Goal: Information Seeking & Learning: Learn about a topic

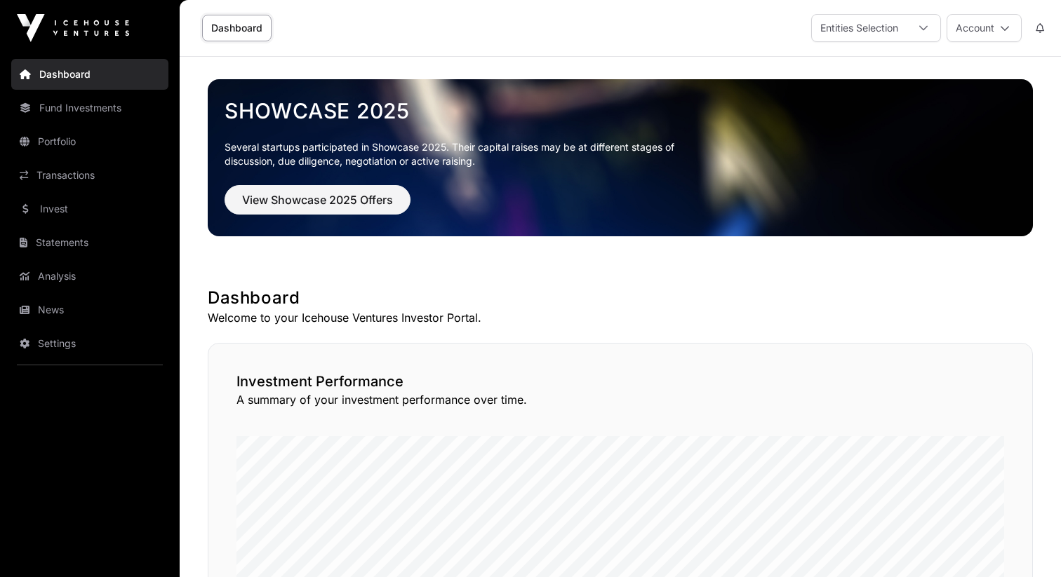
click at [136, 148] on link "Portfolio" at bounding box center [89, 141] width 157 height 31
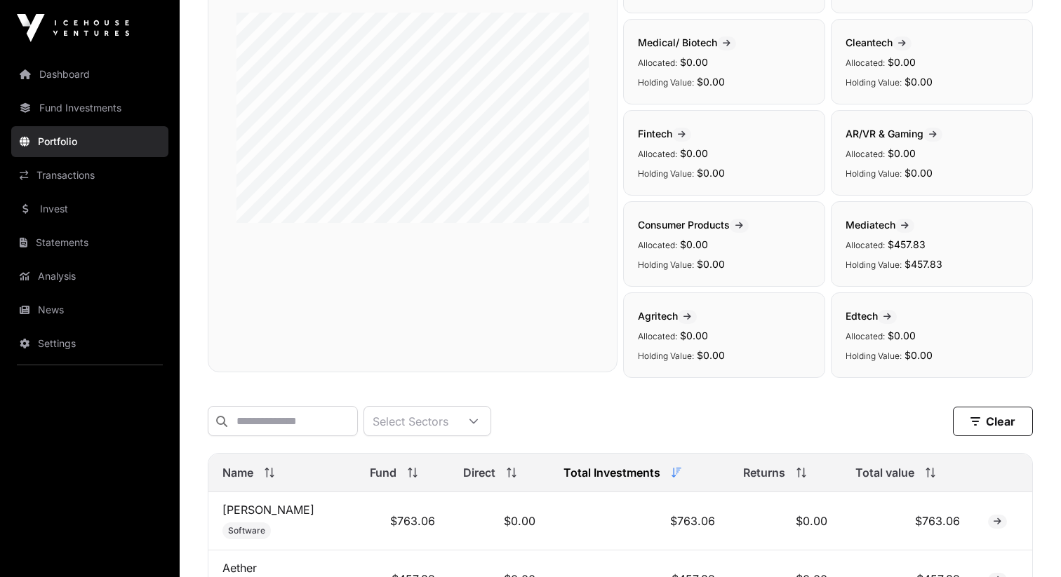
scroll to position [405, 0]
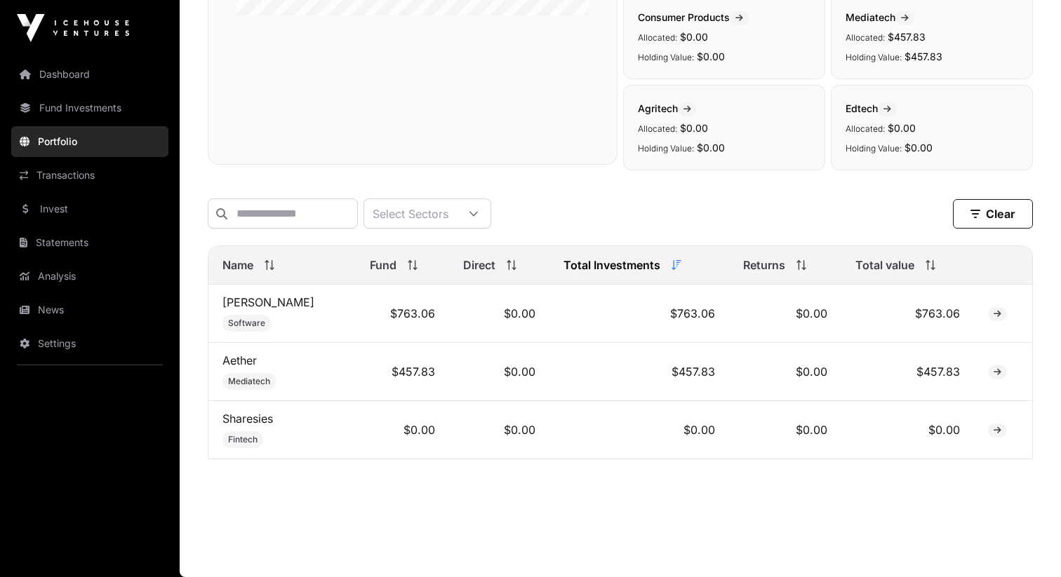
click at [245, 355] on link "Aether" at bounding box center [239, 361] width 34 height 14
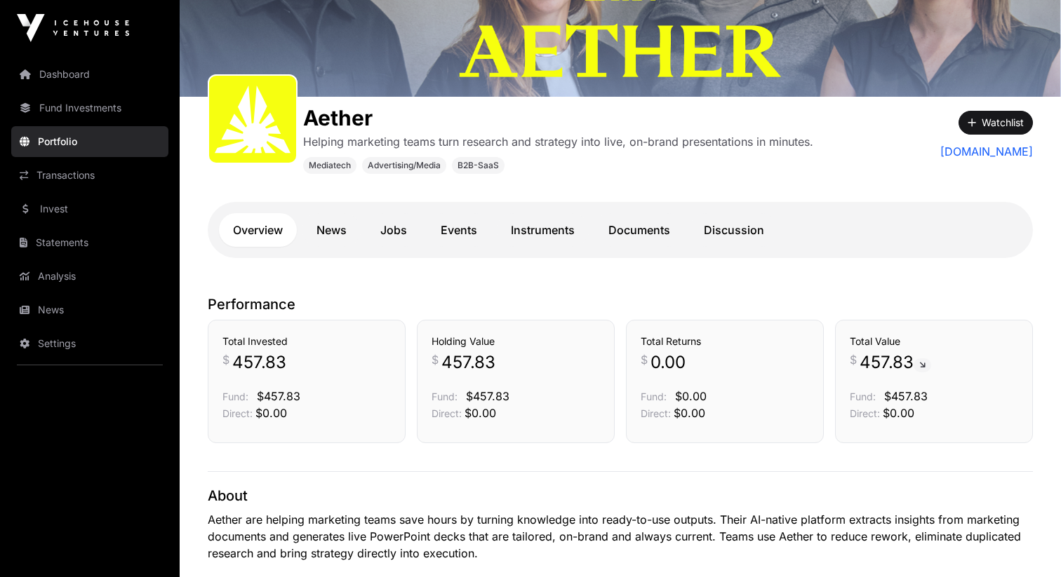
scroll to position [166, 0]
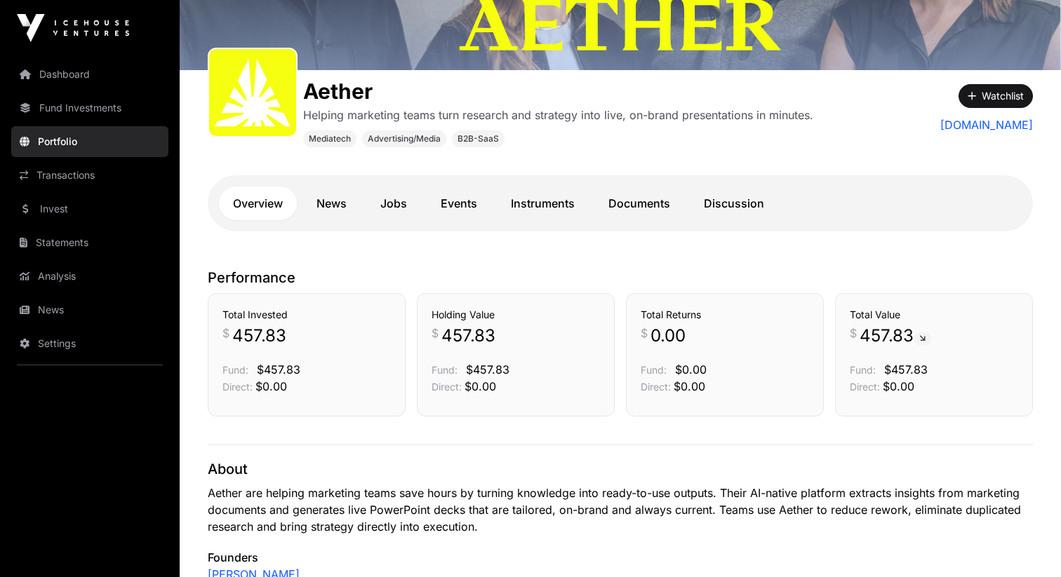
click at [520, 208] on link "Instruments" at bounding box center [543, 204] width 92 height 34
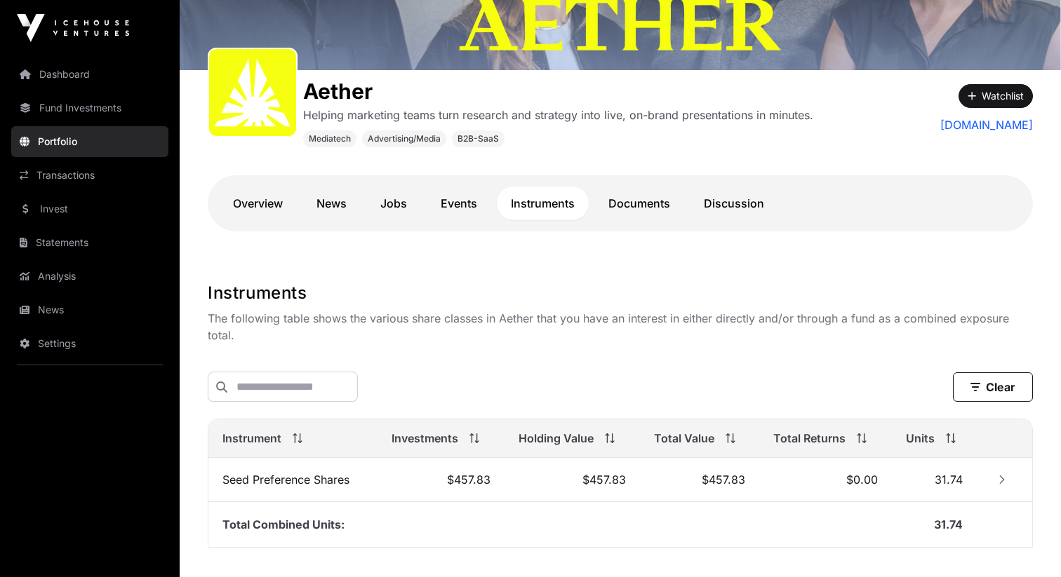
scroll to position [256, 0]
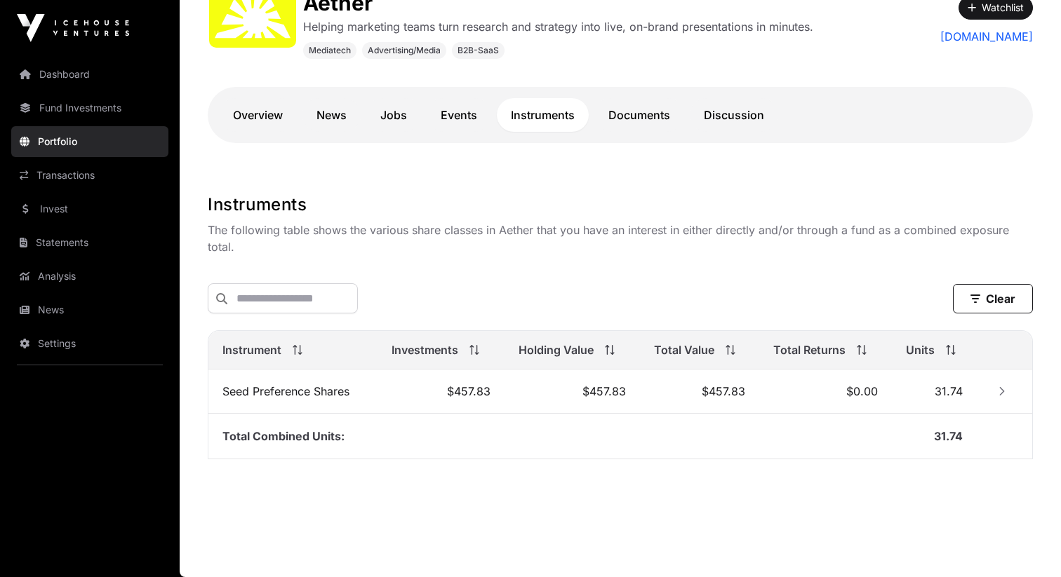
click at [641, 118] on link "Documents" at bounding box center [639, 115] width 90 height 34
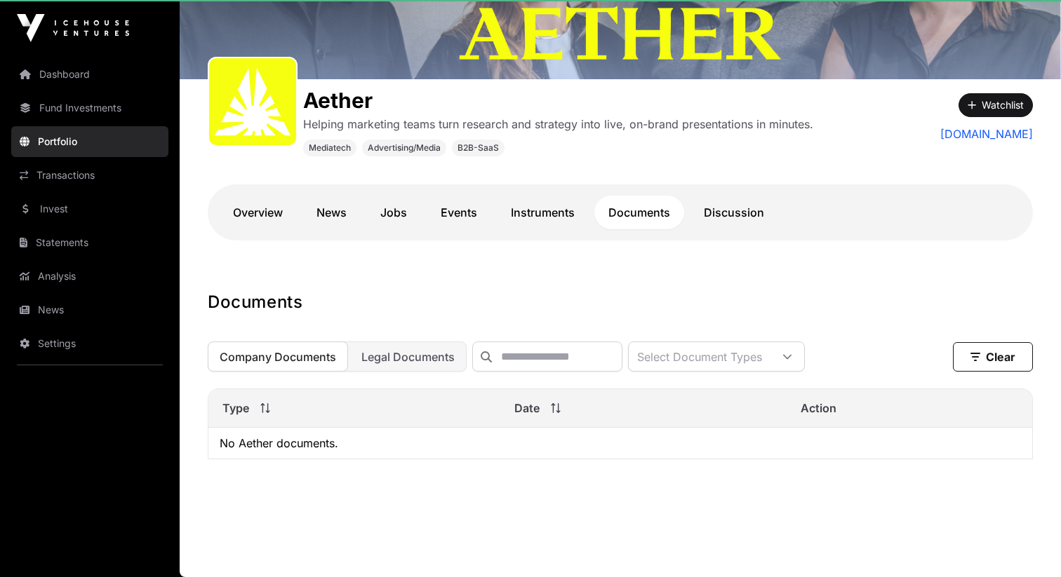
scroll to position [158, 0]
click at [737, 220] on link "Discussion" at bounding box center [733, 213] width 88 height 34
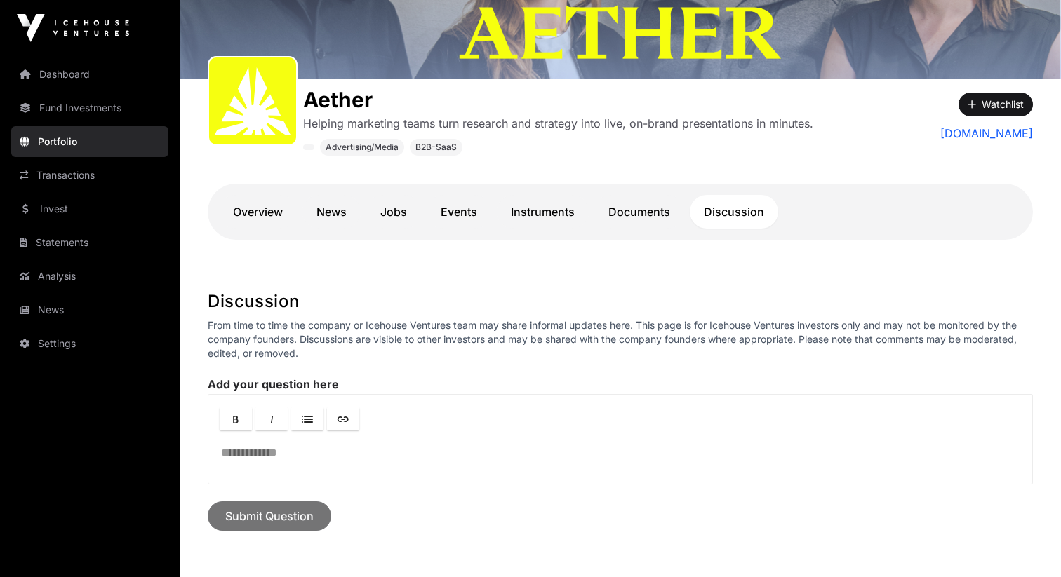
click at [510, 211] on link "Instruments" at bounding box center [543, 212] width 92 height 34
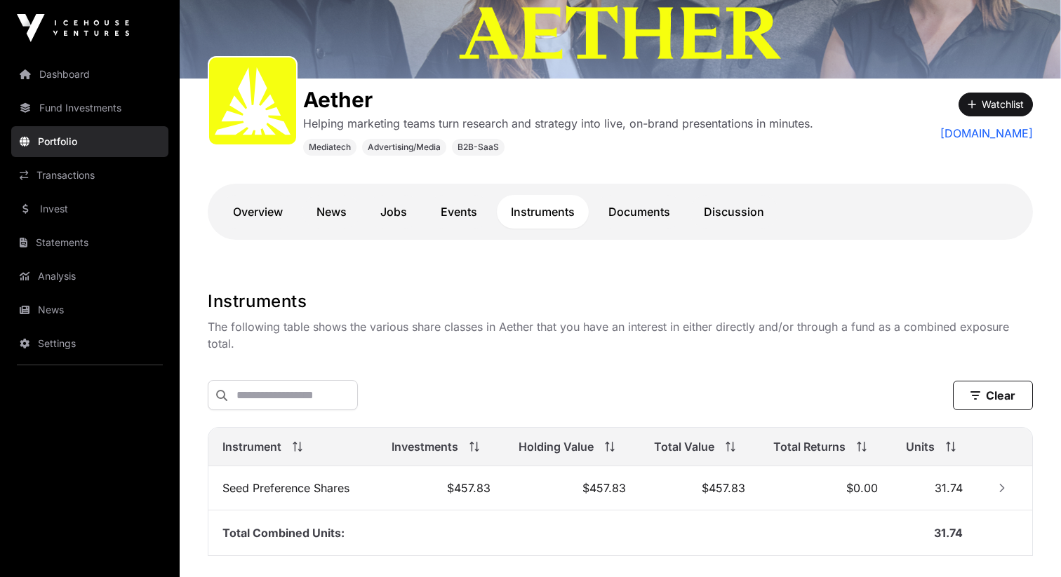
click at [340, 206] on link "News" at bounding box center [331, 212] width 58 height 34
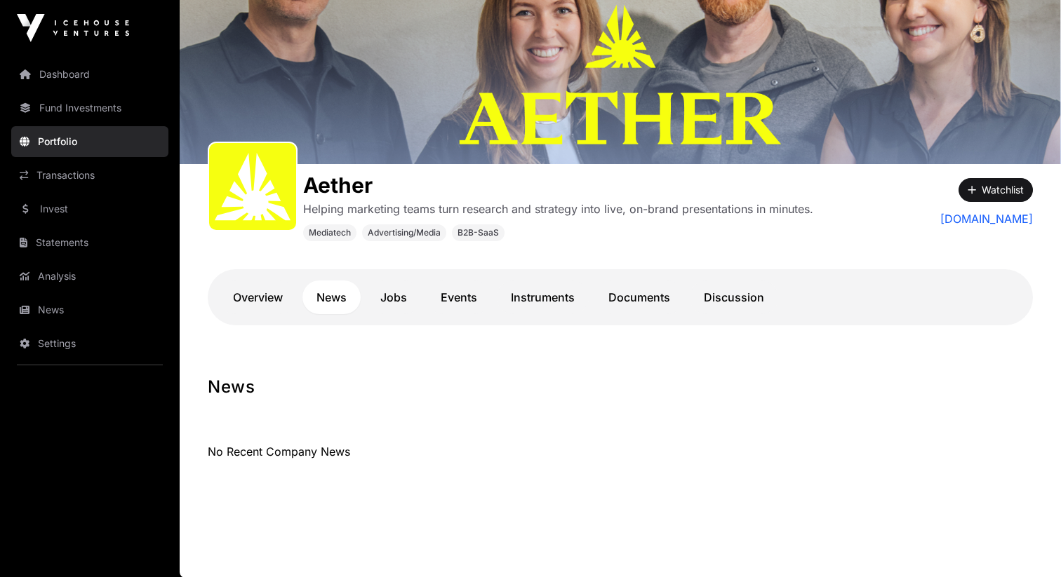
click at [397, 278] on div "Overview News Jobs Events Instruments Documents Discussion" at bounding box center [620, 297] width 825 height 56
click at [396, 302] on link "Jobs" at bounding box center [393, 298] width 55 height 34
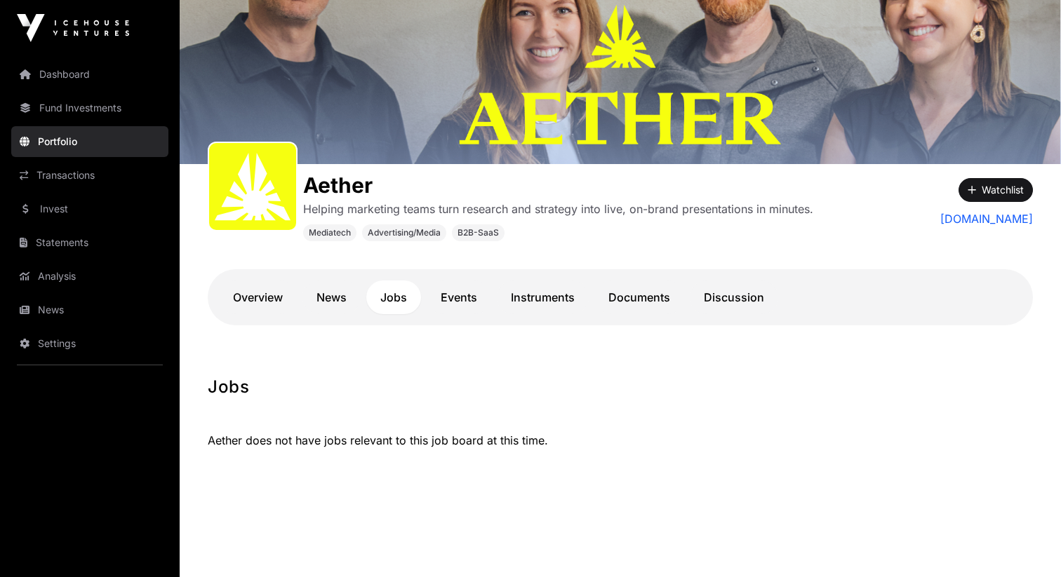
click at [264, 295] on link "Overview" at bounding box center [258, 298] width 78 height 34
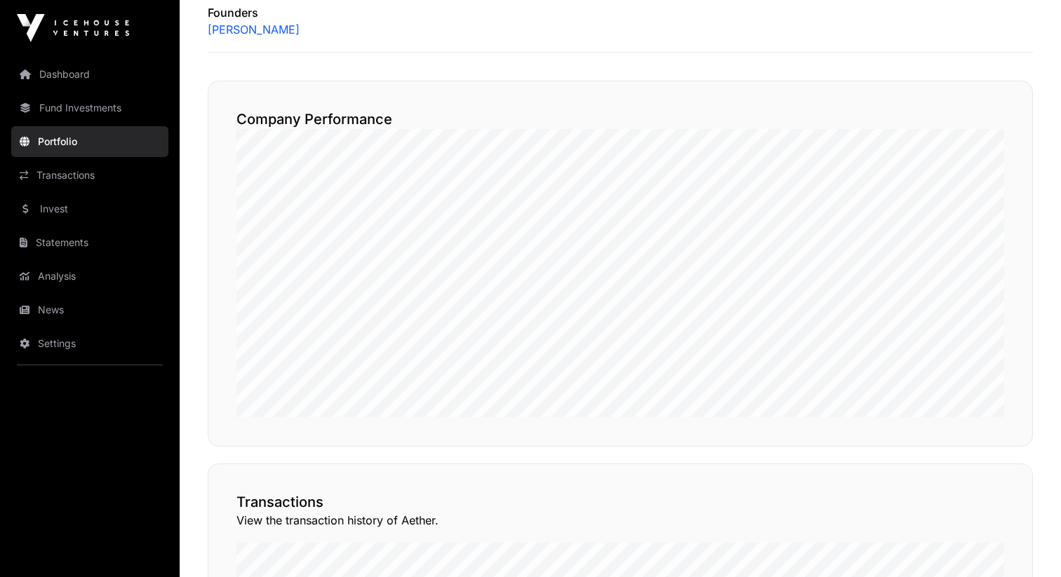
scroll to position [1133, 0]
